Goal: Find specific page/section: Find specific page/section

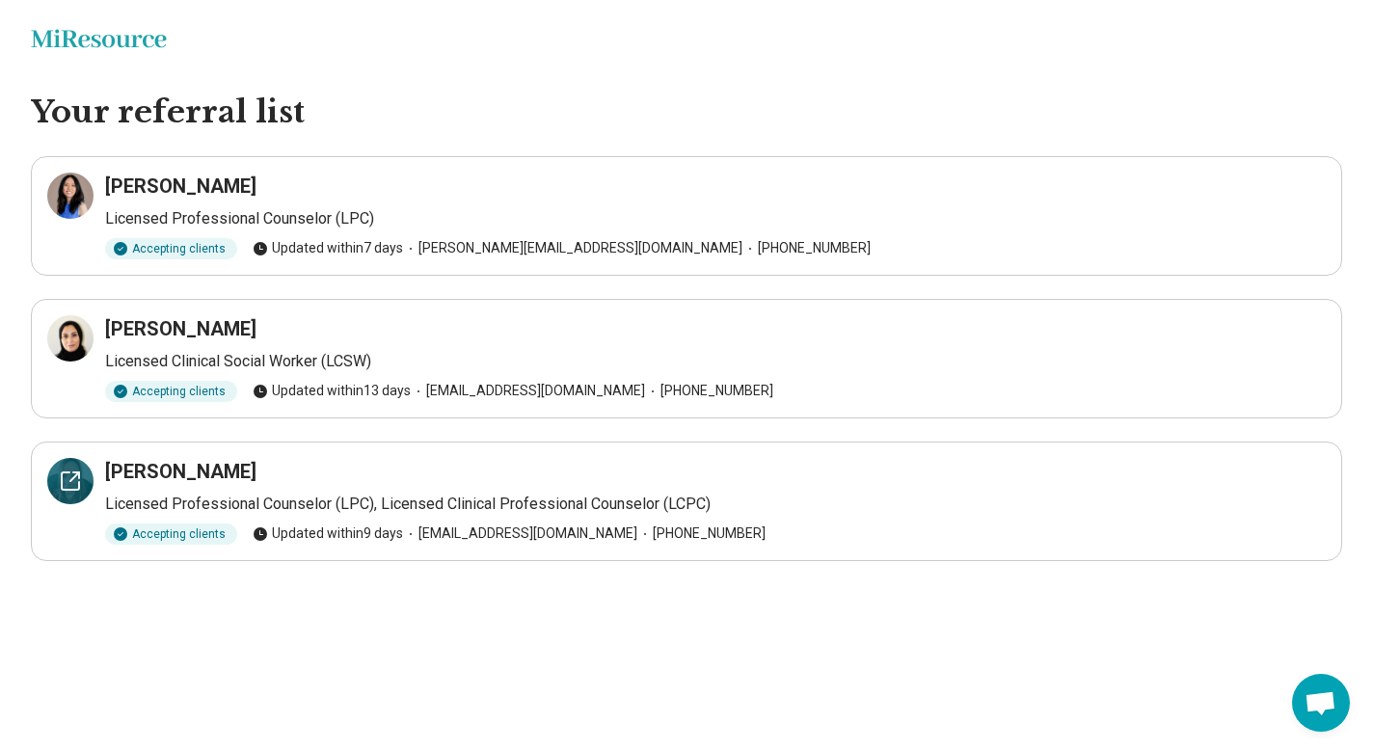
click at [61, 470] on icon at bounding box center [70, 480] width 23 height 23
click at [74, 189] on icon at bounding box center [70, 195] width 23 height 23
click at [86, 476] on div at bounding box center [70, 481] width 46 height 46
click at [72, 196] on icon at bounding box center [70, 195] width 23 height 23
click at [81, 492] on div at bounding box center [70, 481] width 46 height 46
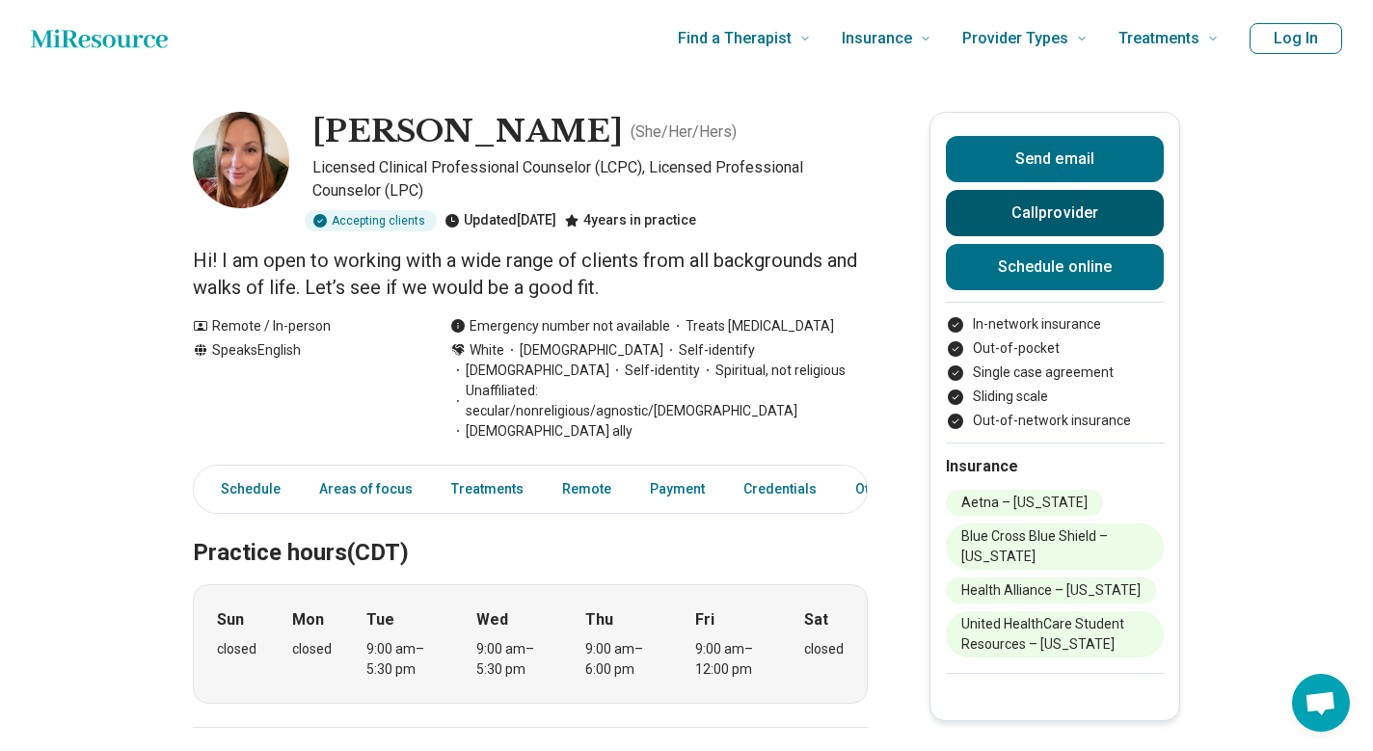
click at [1029, 218] on button "Call provider" at bounding box center [1055, 213] width 218 height 46
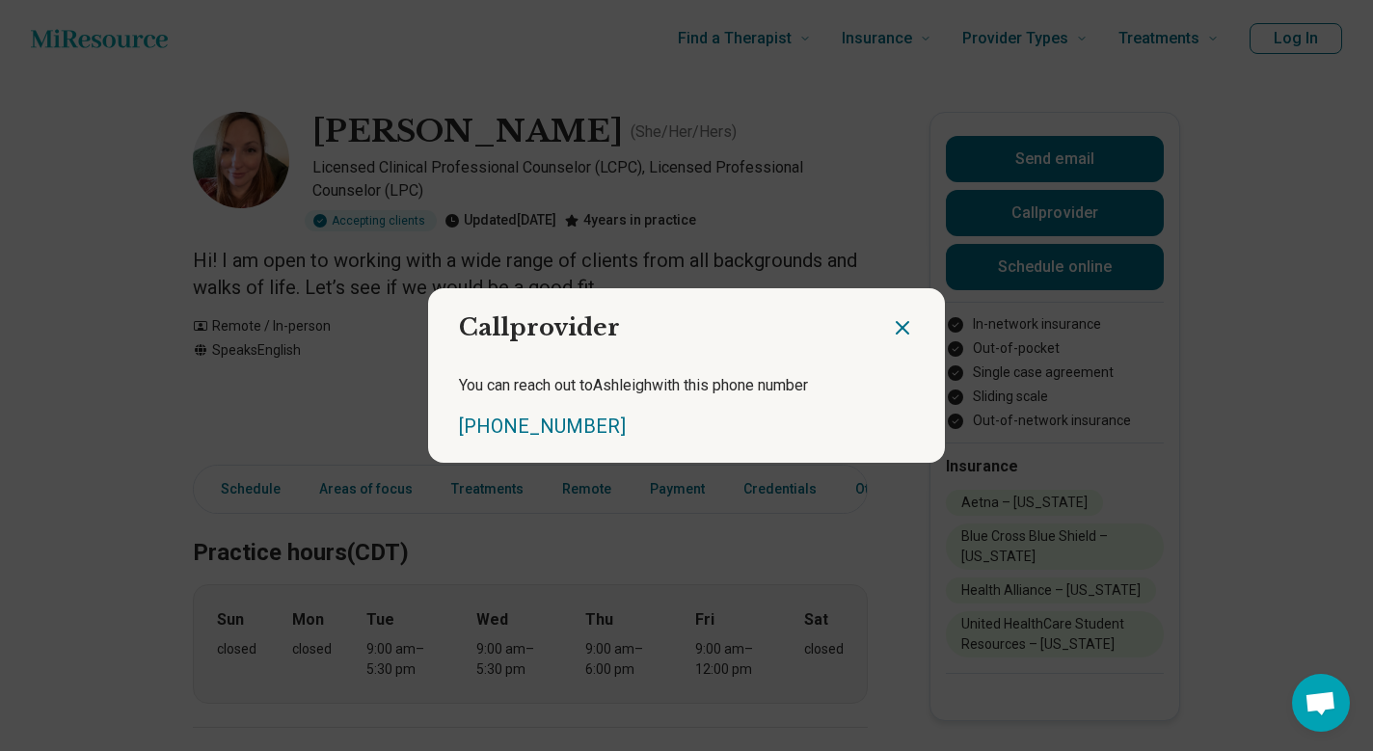
click at [901, 331] on icon "Close dialog" at bounding box center [902, 327] width 23 height 23
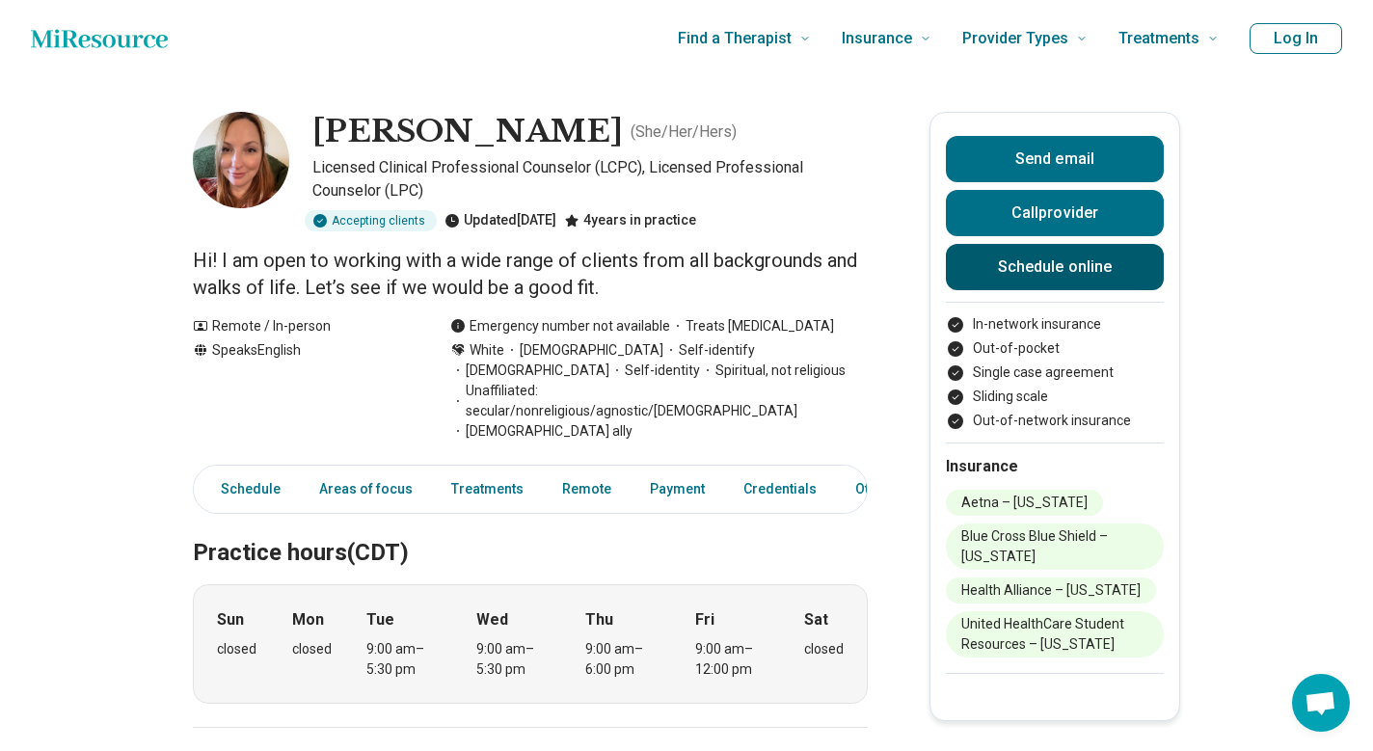
click at [1004, 273] on link "Schedule online" at bounding box center [1055, 267] width 218 height 46
